Goal: Task Accomplishment & Management: Use online tool/utility

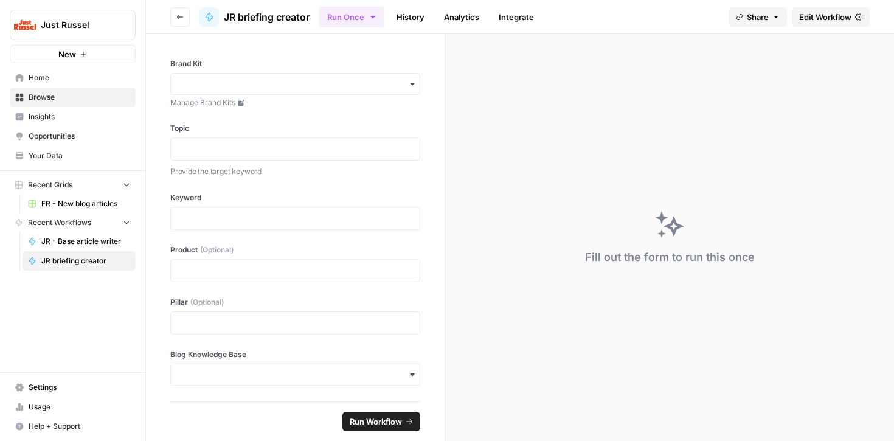
click at [181, 17] on icon "button" at bounding box center [179, 16] width 7 height 7
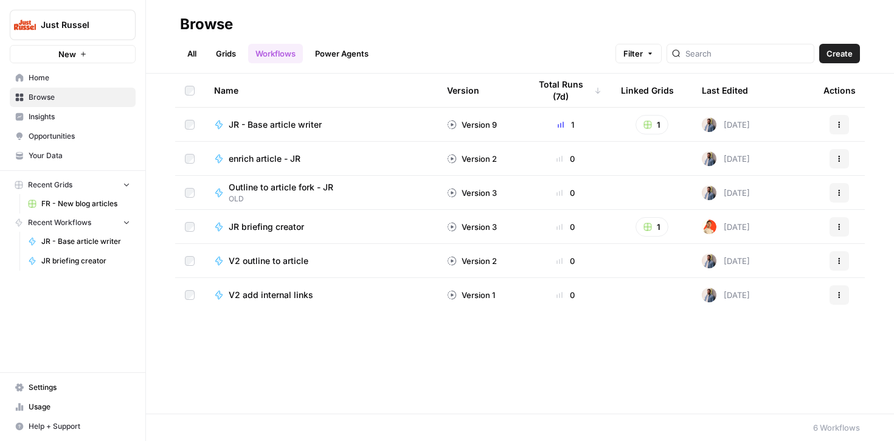
click at [54, 205] on span "FR - New blog articles" at bounding box center [85, 203] width 89 height 11
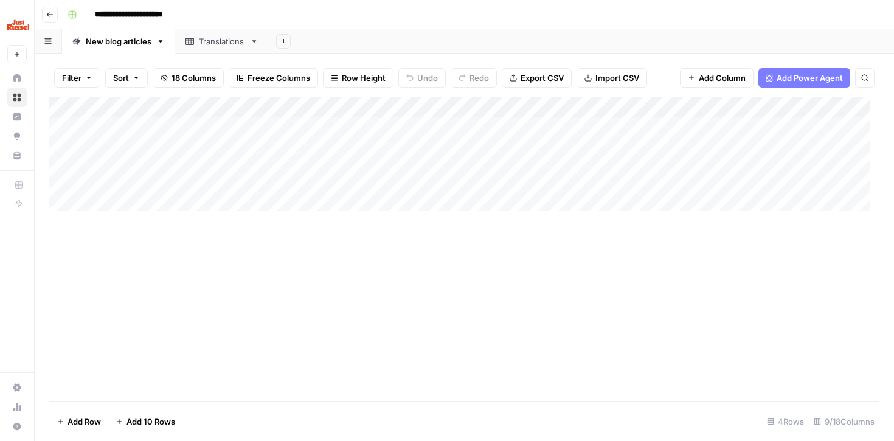
scroll to position [6, 0]
click at [176, 165] on div "Add Column" at bounding box center [464, 158] width 830 height 123
click at [100, 164] on textarea "**********" at bounding box center [188, 163] width 195 height 17
click at [268, 163] on textarea "**********" at bounding box center [188, 163] width 195 height 17
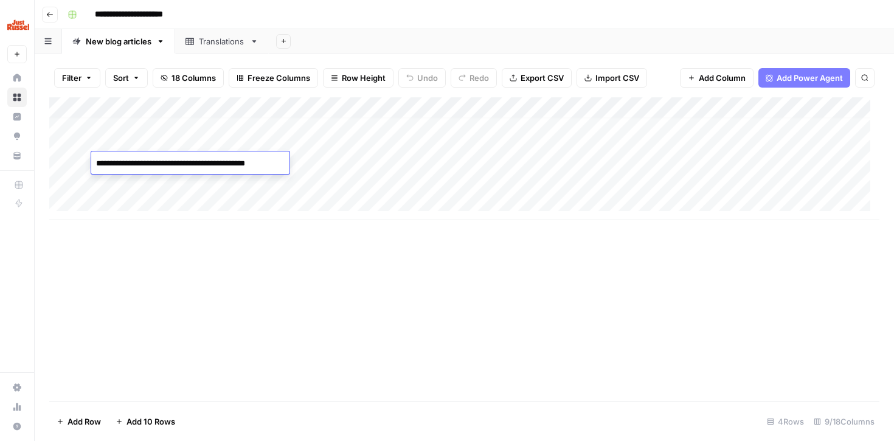
drag, startPoint x: 272, startPoint y: 163, endPoint x: 286, endPoint y: 164, distance: 14.0
click at [286, 164] on body "**********" at bounding box center [447, 220] width 894 height 441
click at [281, 164] on textarea "**********" at bounding box center [188, 163] width 195 height 17
type textarea "**********"
click at [348, 170] on div "Add Column" at bounding box center [464, 158] width 830 height 123
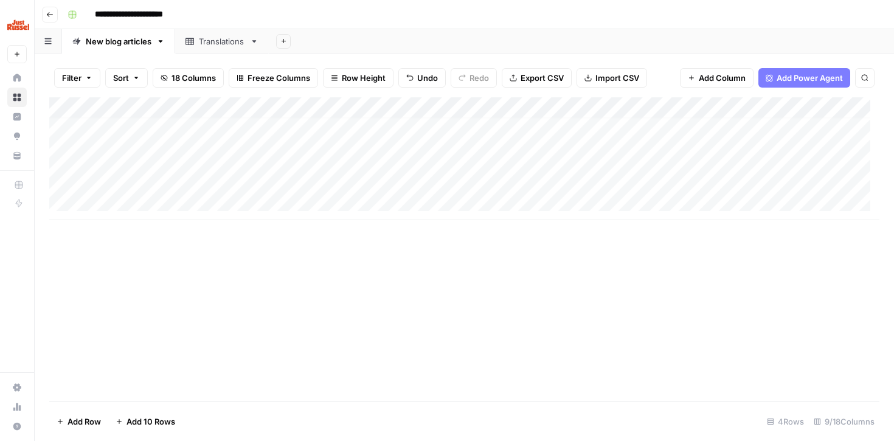
click at [379, 143] on div "Add Column" at bounding box center [464, 158] width 830 height 123
click at [346, 163] on div "Add Column" at bounding box center [464, 158] width 830 height 123
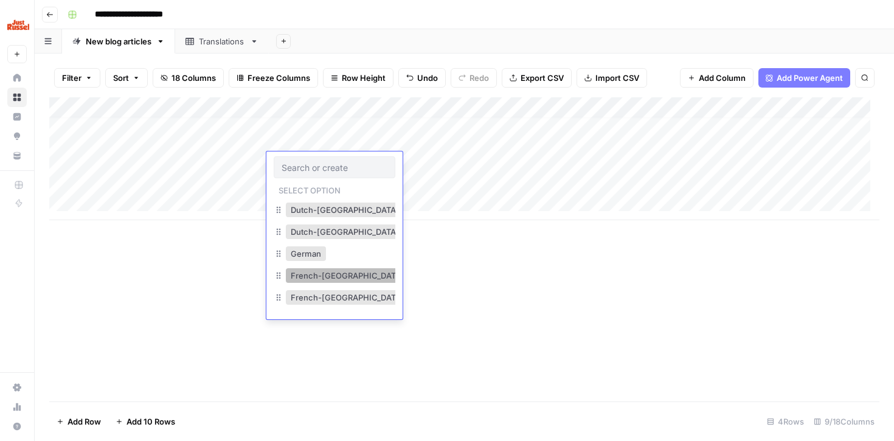
click at [305, 274] on button "French-[GEOGRAPHIC_DATA]" at bounding box center [347, 275] width 123 height 15
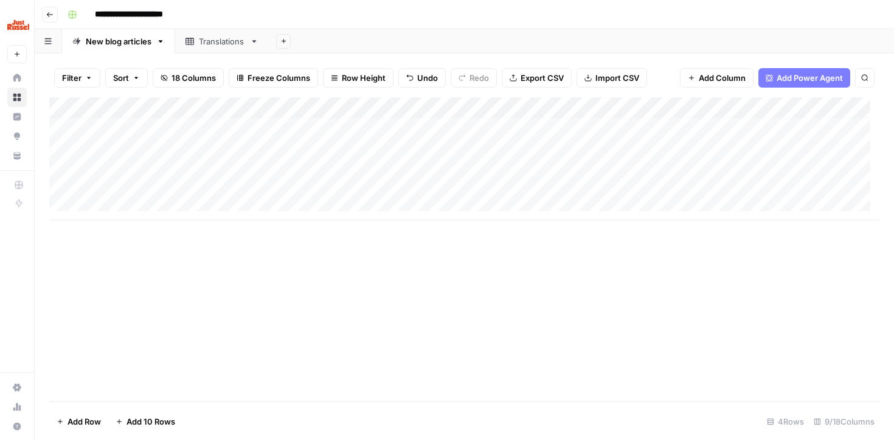
click at [443, 156] on div "Add Column" at bounding box center [464, 158] width 830 height 123
paste textarea "**********"
type textarea "**********"
click at [470, 187] on div "Add Column" at bounding box center [464, 158] width 830 height 123
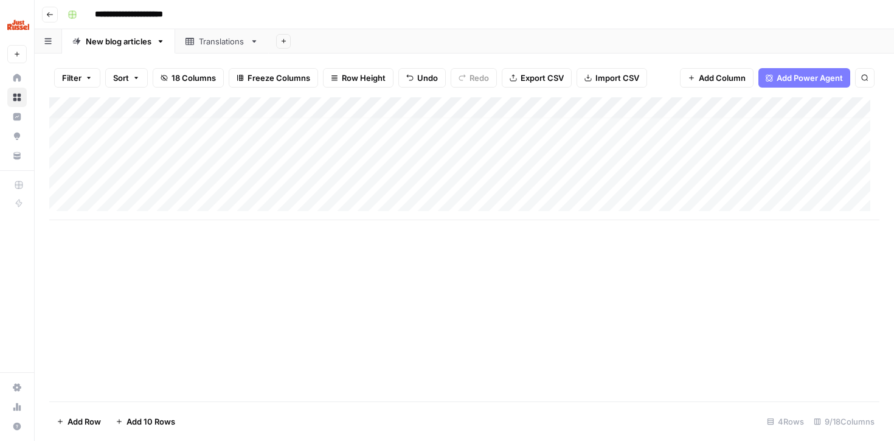
click at [485, 159] on div "Add Column" at bounding box center [464, 158] width 830 height 123
click at [588, 138] on div "Add Column" at bounding box center [464, 158] width 830 height 123
click at [589, 163] on div "Add Column" at bounding box center [464, 158] width 830 height 123
click at [447, 167] on div "Add Column" at bounding box center [464, 158] width 830 height 123
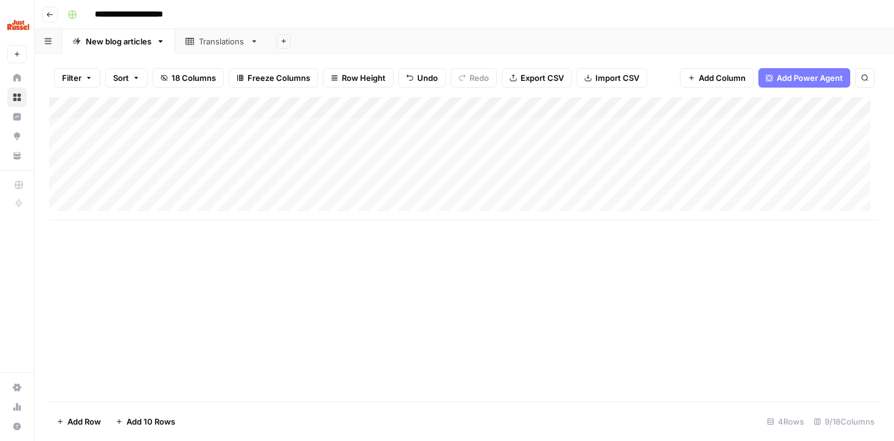
click at [447, 167] on div "Add Column" at bounding box center [464, 158] width 830 height 123
click at [378, 238] on div "Add Column" at bounding box center [464, 249] width 830 height 304
click at [570, 162] on div "Add Column" at bounding box center [464, 158] width 830 height 123
type input "1500"
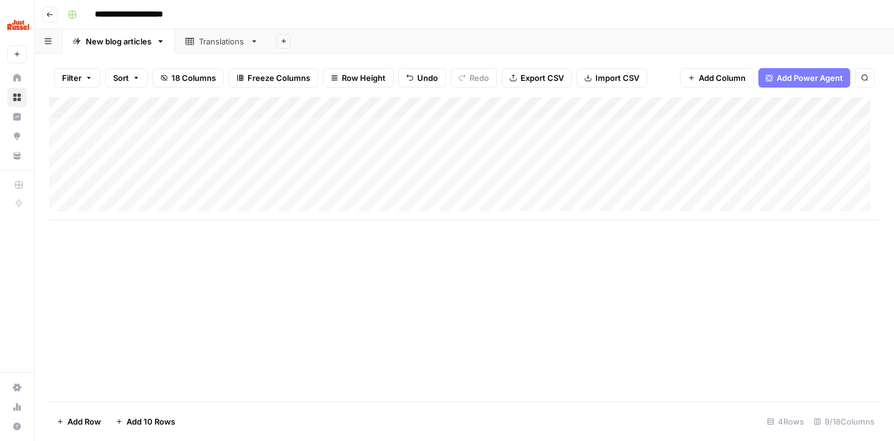
click at [595, 351] on div "Add Column" at bounding box center [464, 249] width 830 height 304
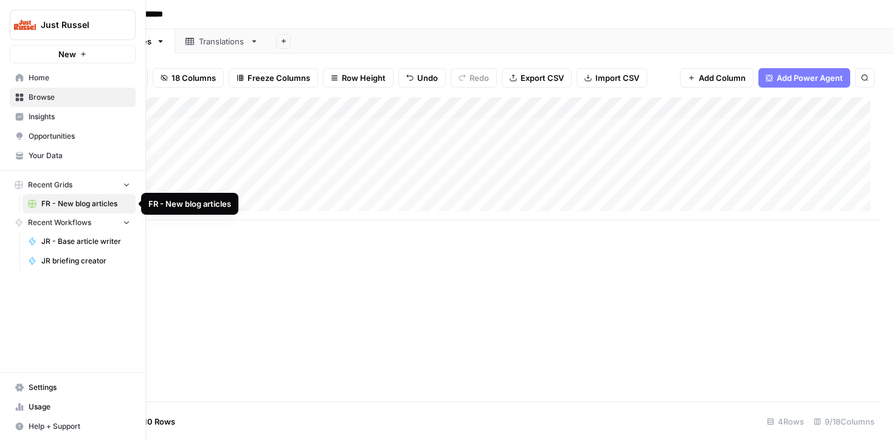
click at [43, 204] on span "FR - New blog articles" at bounding box center [85, 203] width 89 height 11
click at [47, 86] on link "Home" at bounding box center [73, 77] width 126 height 19
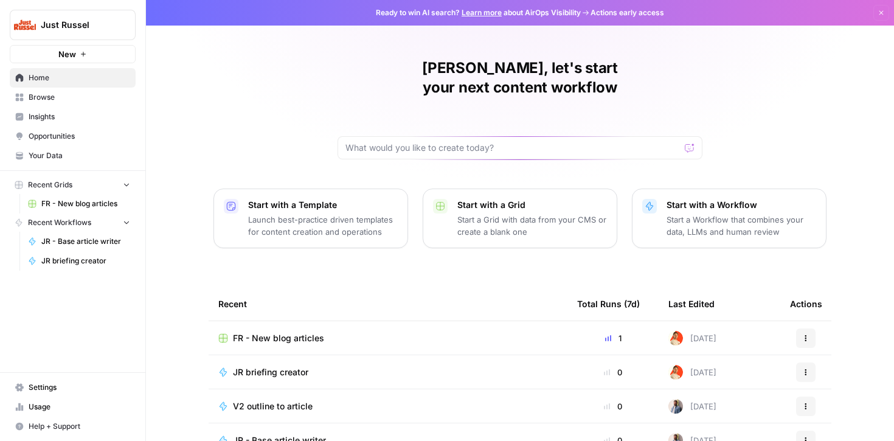
click at [44, 161] on span "Your Data" at bounding box center [80, 155] width 102 height 11
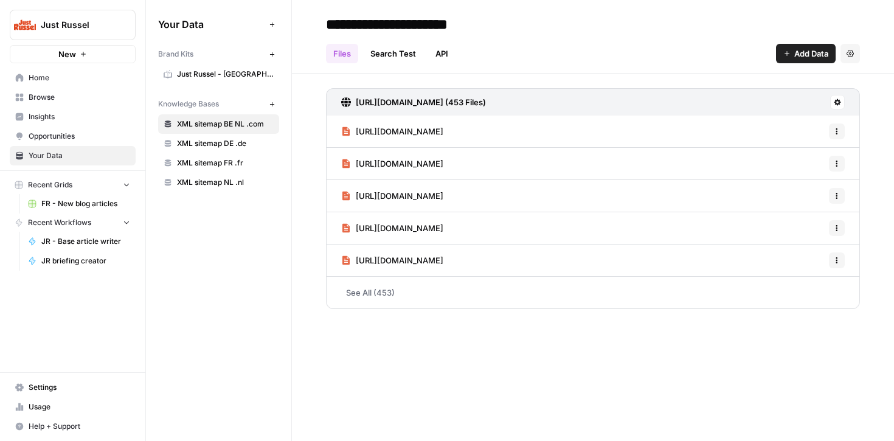
click at [213, 64] on link "Just Russel - [GEOGRAPHIC_DATA]-FR" at bounding box center [218, 73] width 121 height 19
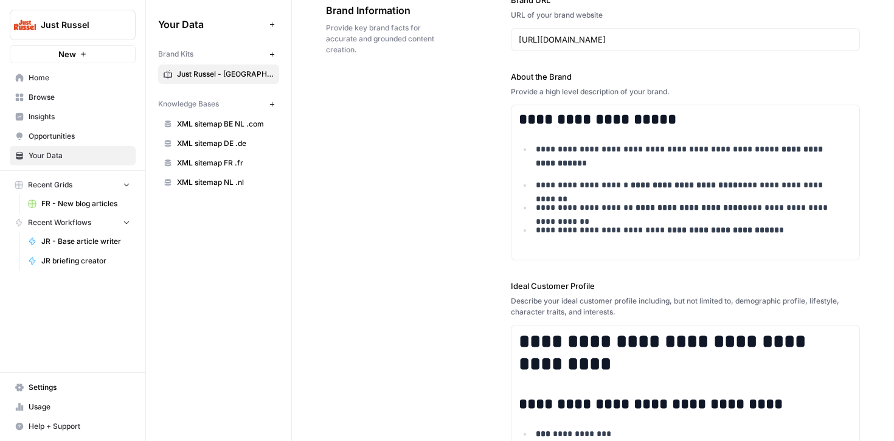
scroll to position [381, 0]
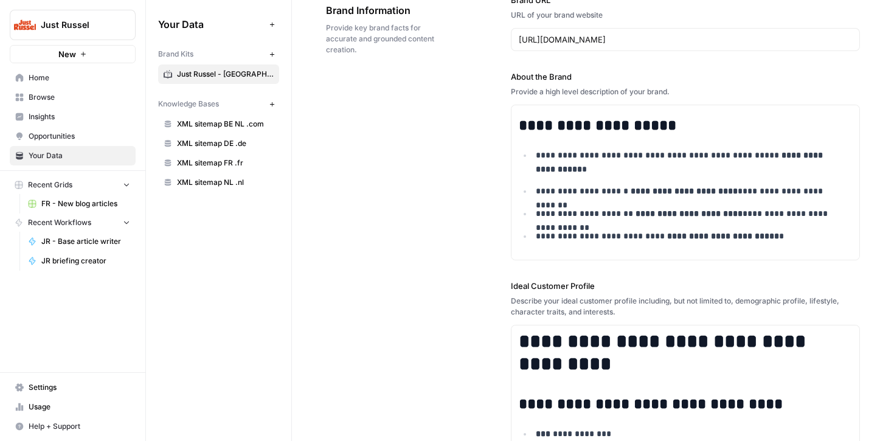
click at [55, 205] on span "FR - New blog articles" at bounding box center [85, 203] width 89 height 11
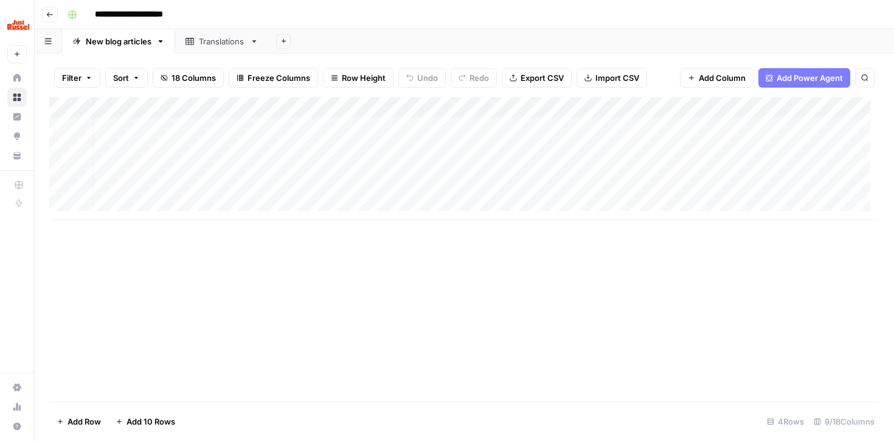
scroll to position [0, 459]
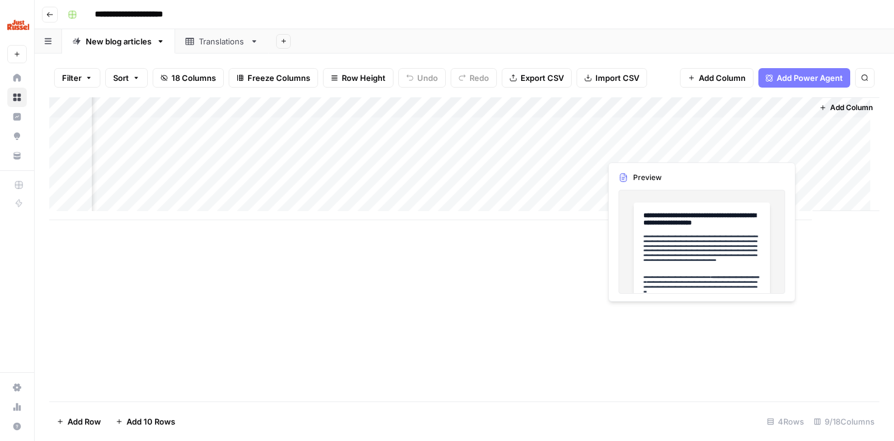
click at [714, 144] on div "Add Column" at bounding box center [464, 158] width 830 height 123
click at [790, 147] on div "Add Column" at bounding box center [464, 158] width 830 height 123
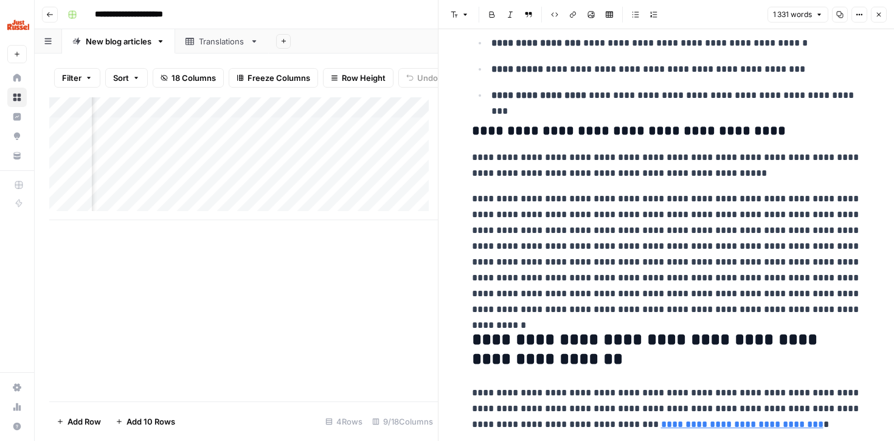
scroll to position [1918, 0]
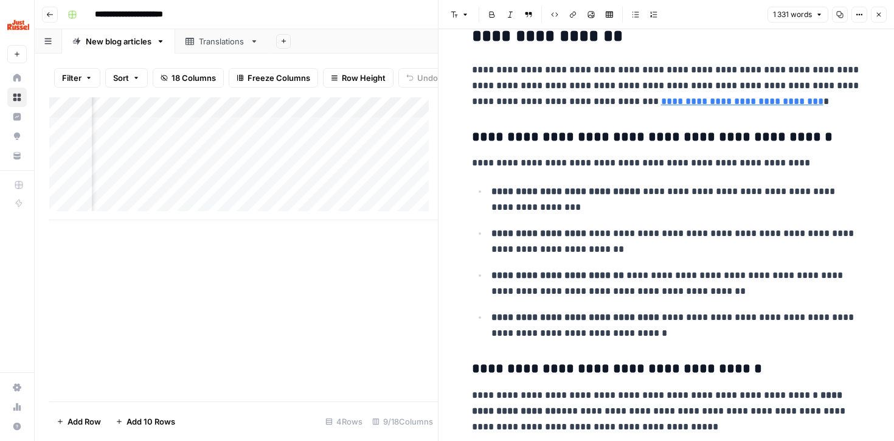
click at [665, 103] on link "**********" at bounding box center [742, 101] width 162 height 9
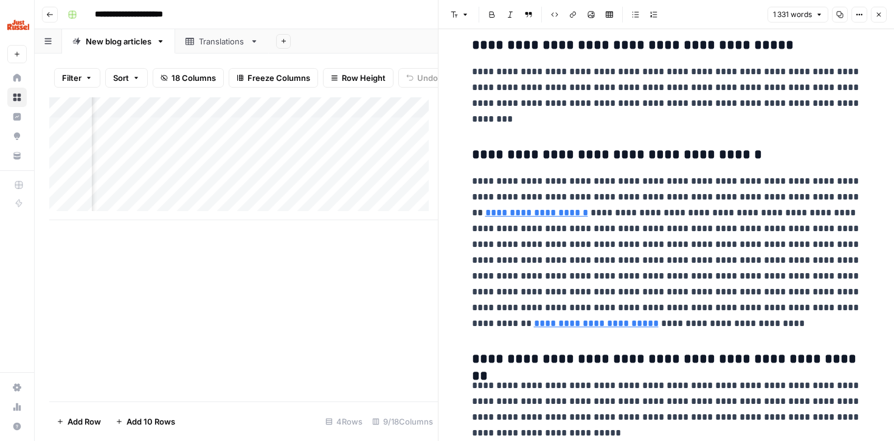
scroll to position [2453, 0]
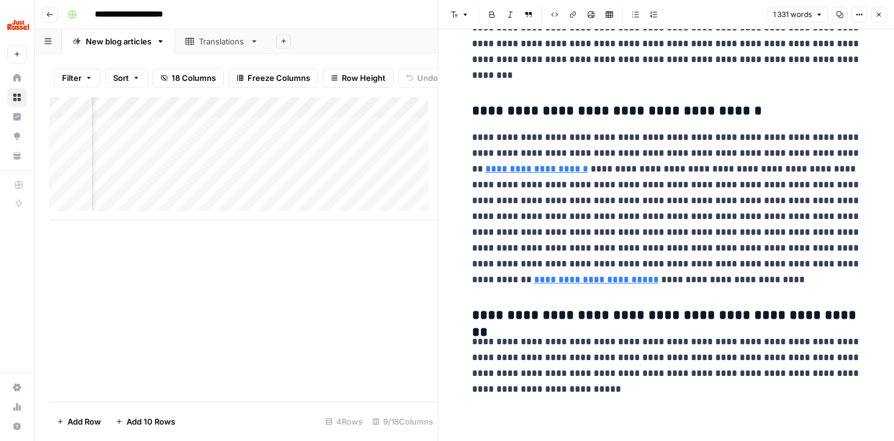
click at [362, 293] on div "Add Column" at bounding box center [243, 249] width 388 height 304
click at [878, 10] on button "Close" at bounding box center [879, 15] width 16 height 16
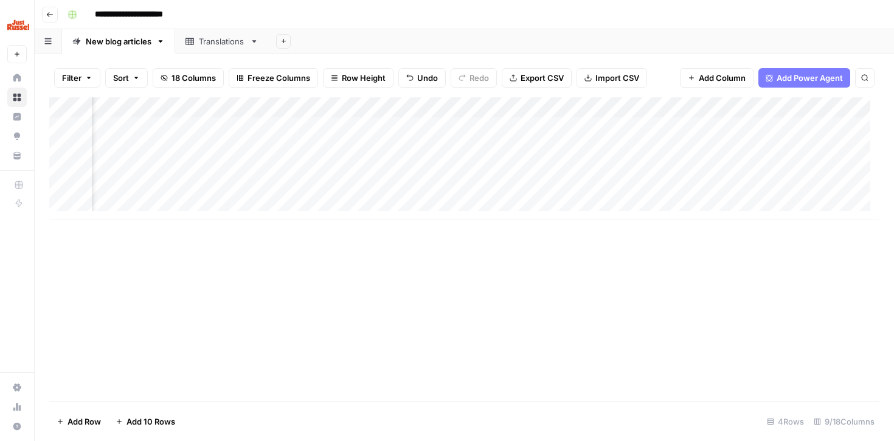
scroll to position [0, 217]
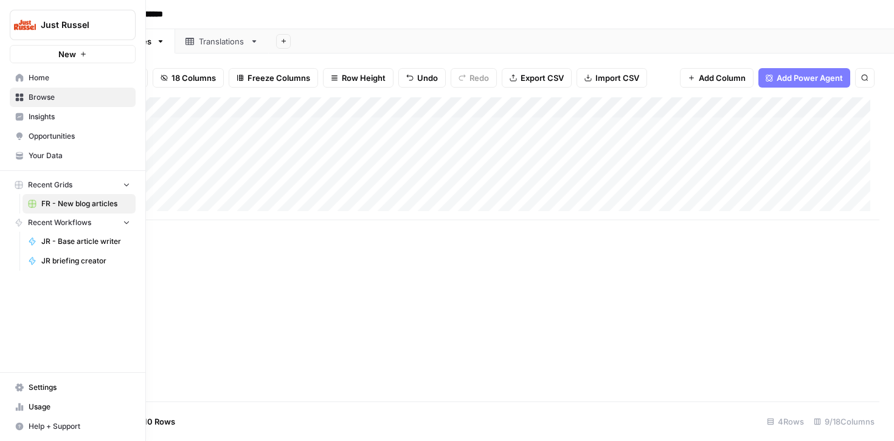
click at [20, 152] on icon at bounding box center [19, 155] width 9 height 9
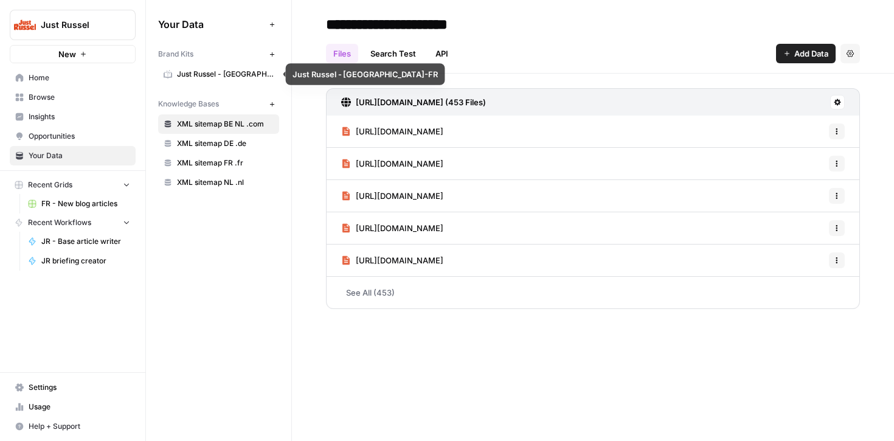
click at [185, 78] on span "Just Russel - [GEOGRAPHIC_DATA]-FR" at bounding box center [225, 74] width 97 height 11
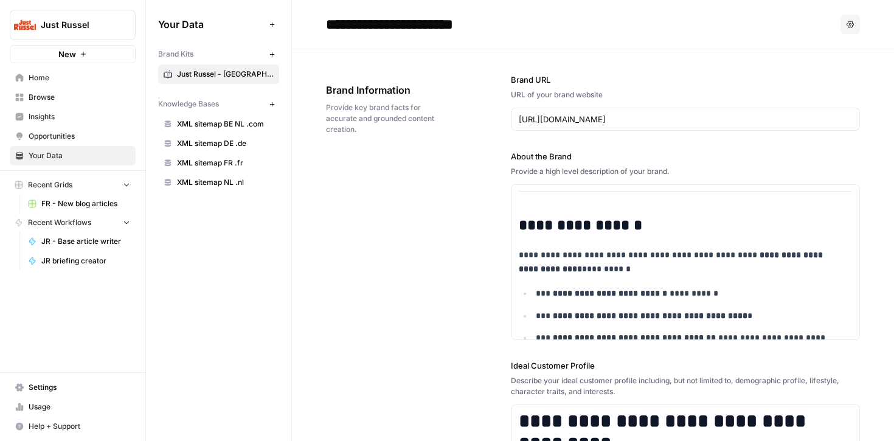
scroll to position [204, 0]
